Goal: Ask a question: Seek information or help from site administrators or community

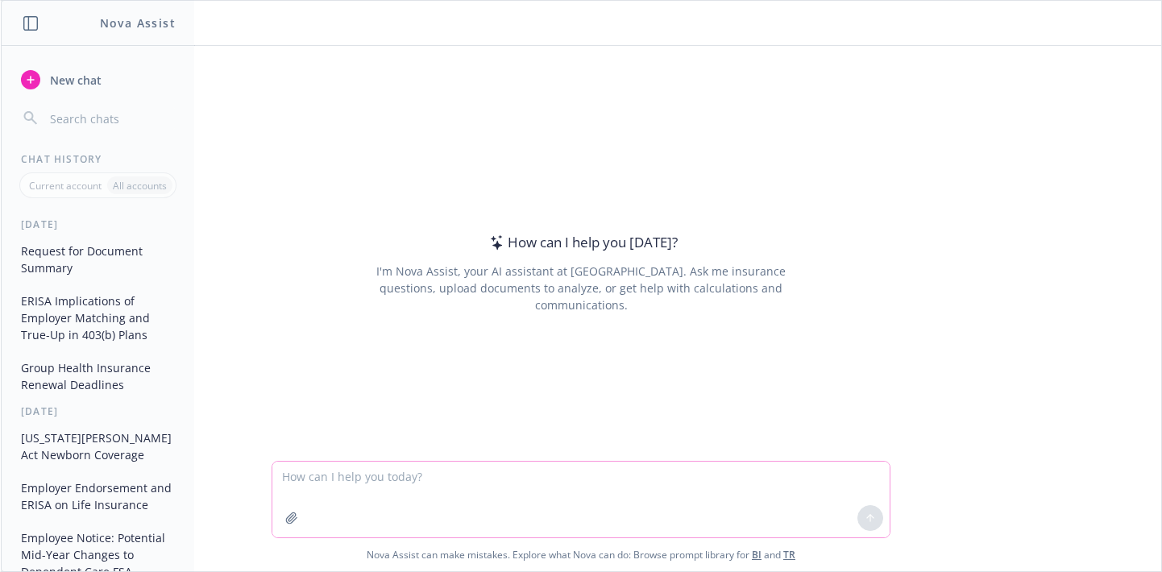
click at [593, 470] on textarea at bounding box center [580, 500] width 617 height 76
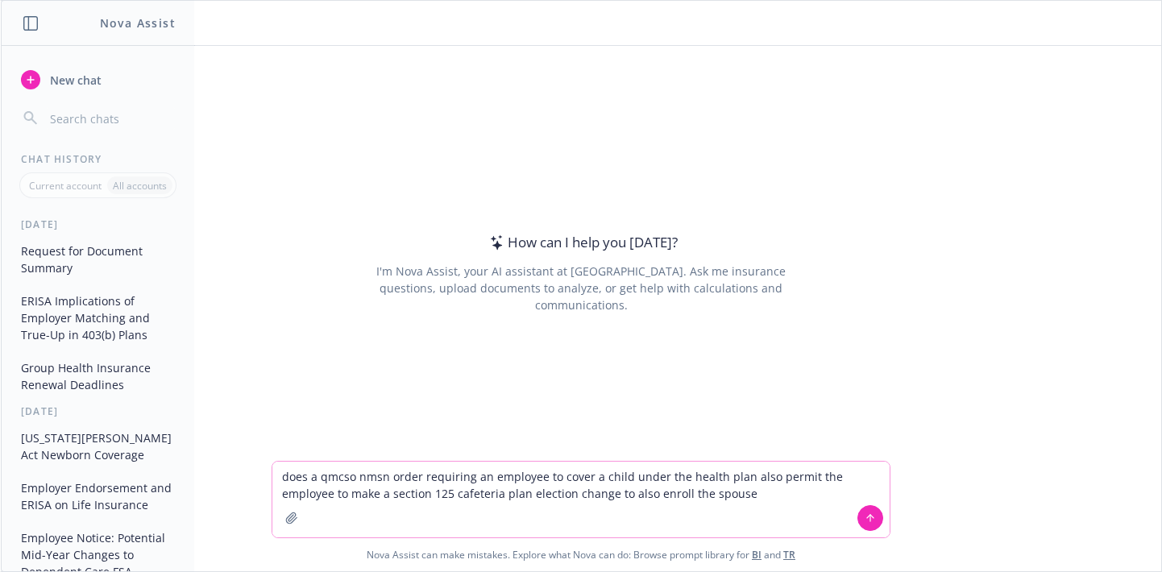
type textarea "does a qmcso nmsn order requiring an employee to cover a child under the health…"
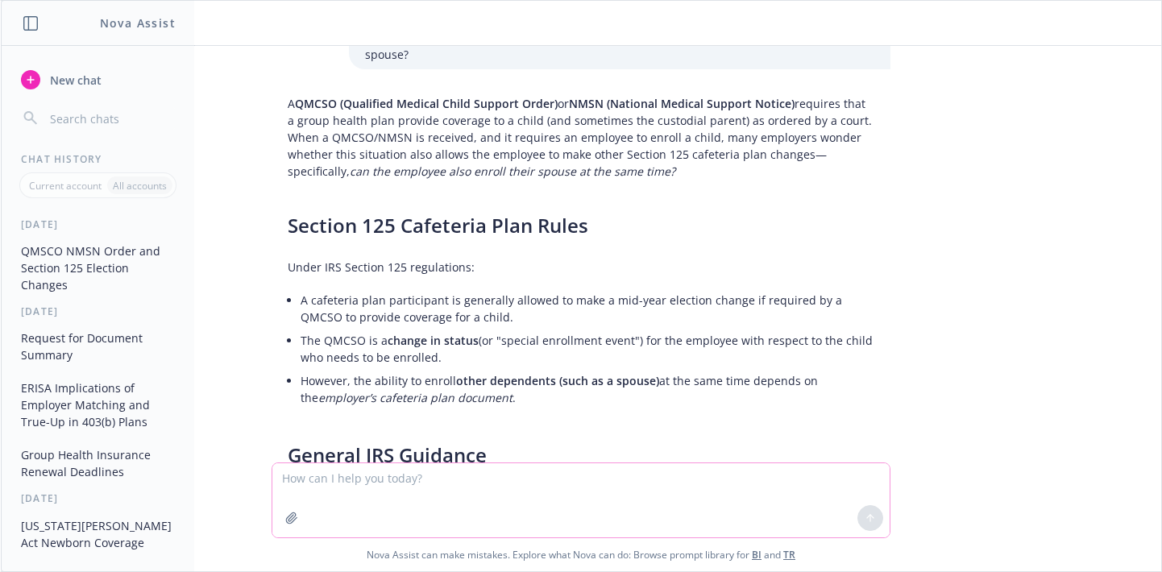
scroll to position [81, 0]
